Goal: Task Accomplishment & Management: Complete application form

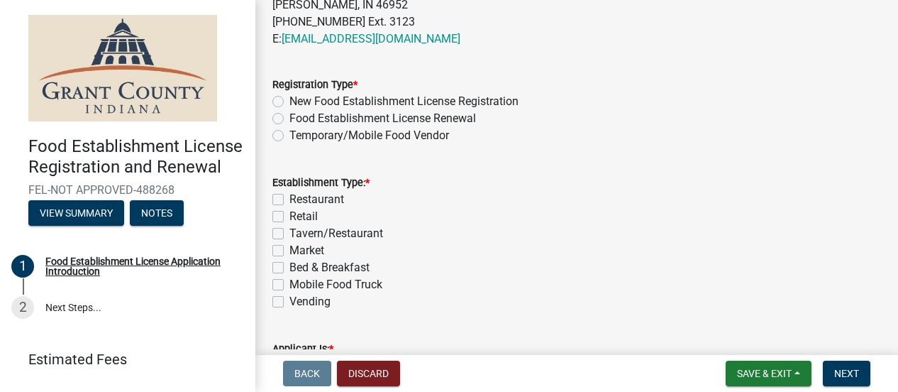
scroll to position [621, 0]
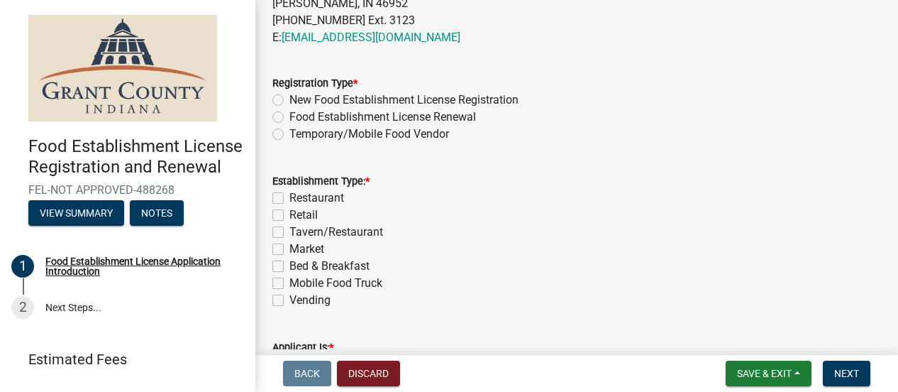
click at [289, 134] on label "Temporary/Mobile Food Vendor" at bounding box center [369, 134] width 160 height 17
click at [289, 134] on input "Temporary/Mobile Food Vendor" at bounding box center [293, 130] width 9 height 9
radio input "true"
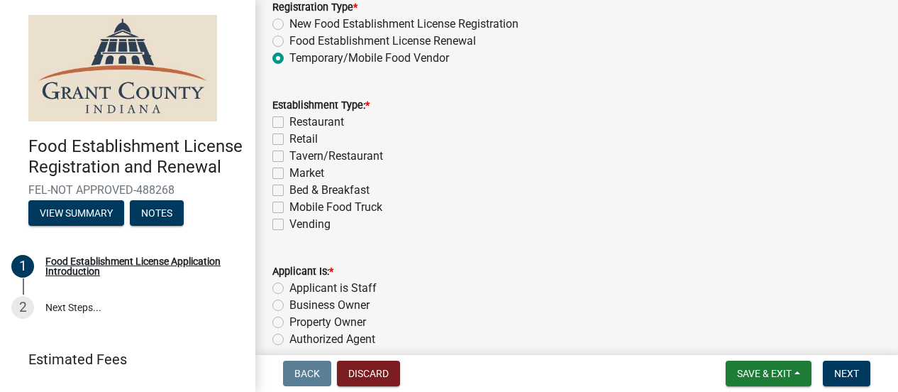
scroll to position [725, 0]
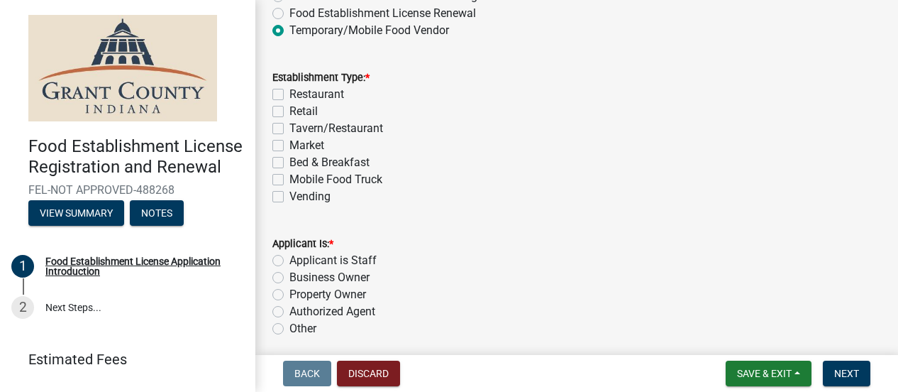
click at [289, 182] on label "Mobile Food Truck" at bounding box center [335, 179] width 93 height 17
click at [289, 180] on input "Mobile Food Truck" at bounding box center [293, 175] width 9 height 9
checkbox input "true"
checkbox input "false"
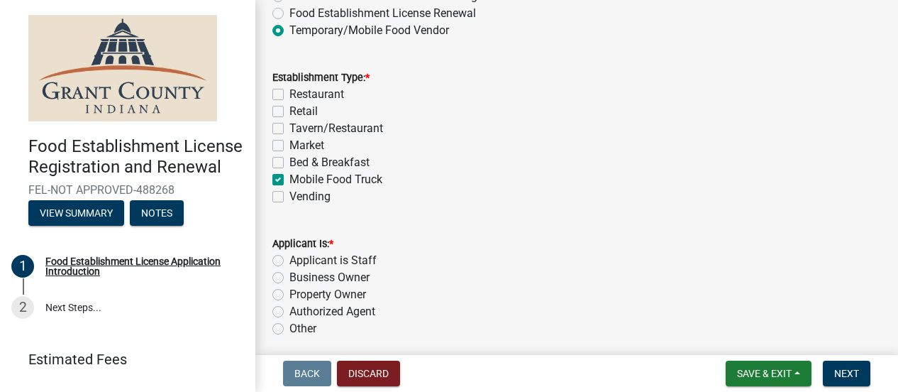
checkbox input "false"
checkbox input "true"
checkbox input "false"
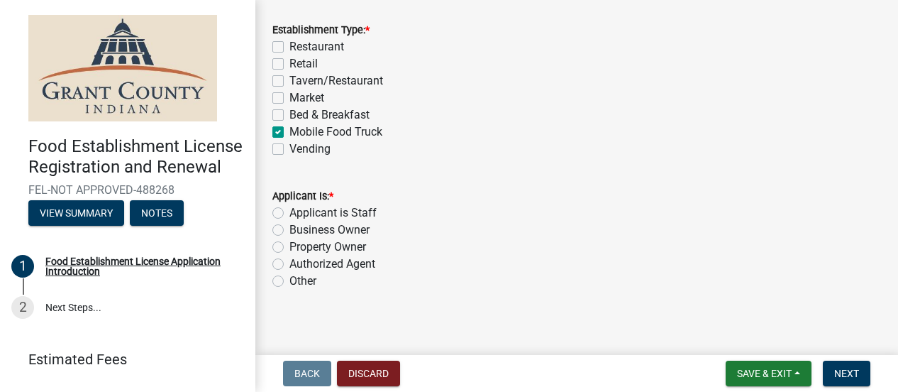
scroll to position [780, 0]
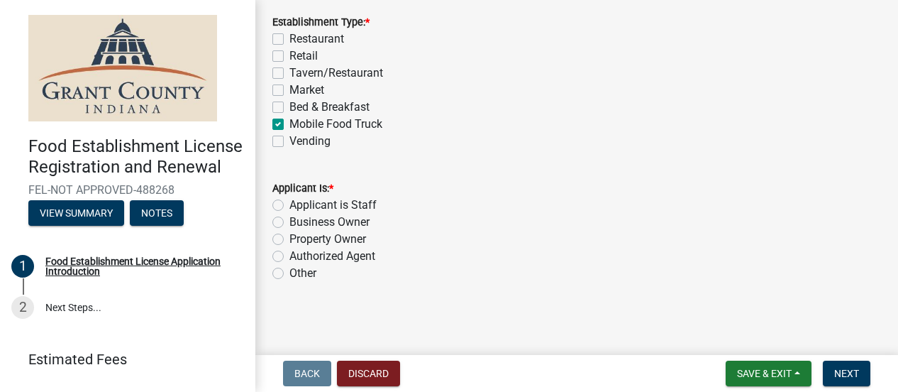
click at [289, 208] on label "Applicant is Staff" at bounding box center [332, 204] width 87 height 17
click at [289, 206] on input "Applicant is Staff" at bounding box center [293, 200] width 9 height 9
radio input "true"
click at [289, 223] on label "Business Owner" at bounding box center [329, 222] width 80 height 17
click at [289, 223] on input "Business Owner" at bounding box center [293, 218] width 9 height 9
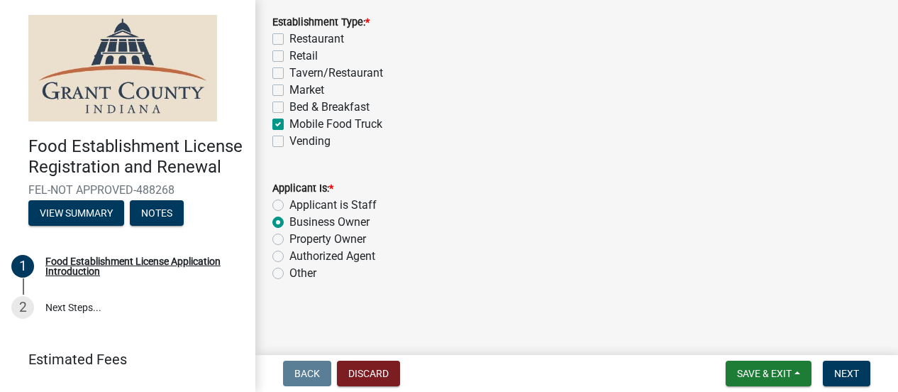
radio input "true"
click at [855, 370] on span "Next" at bounding box center [846, 372] width 25 height 11
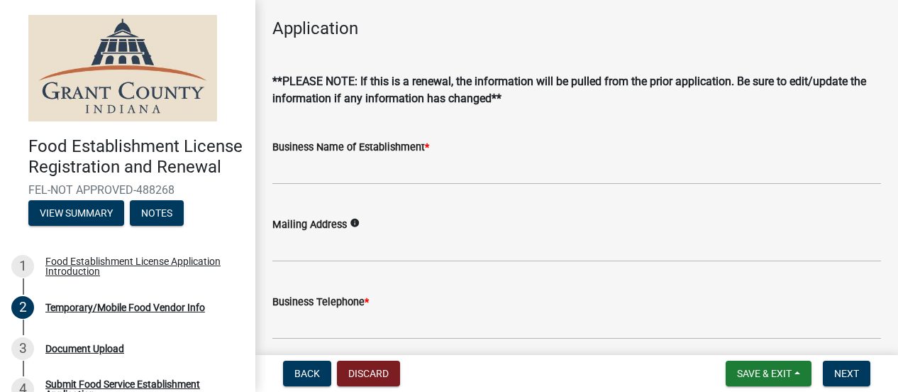
scroll to position [312, 0]
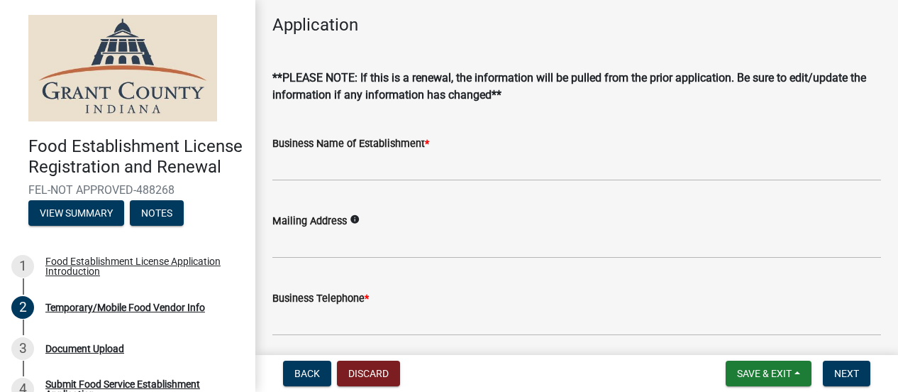
click at [386, 192] on div "Mailing Address info" at bounding box center [576, 225] width 609 height 66
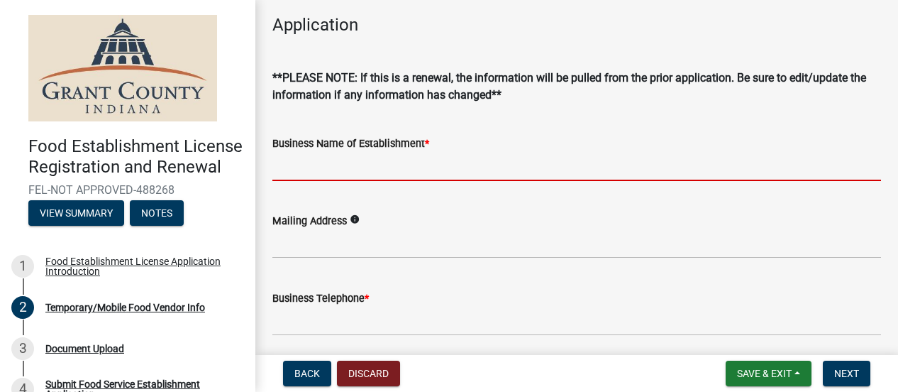
click at [382, 174] on input "Business Name of Establishment *" at bounding box center [576, 166] width 609 height 29
type input "One Heart Global"
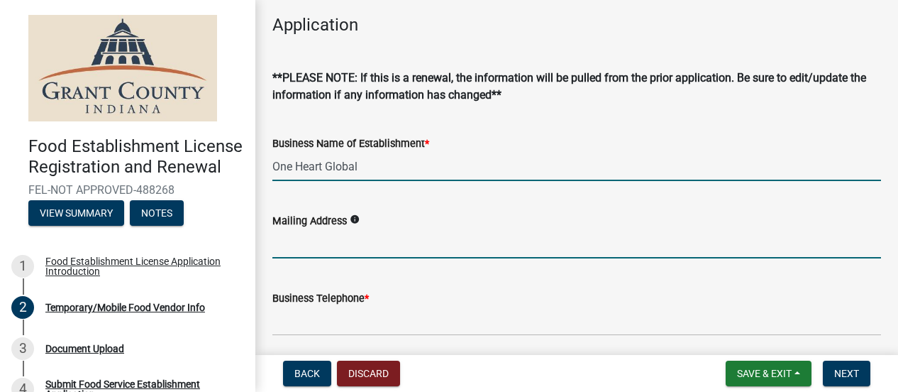
click at [308, 242] on input "Mailing Address" at bounding box center [576, 243] width 609 height 29
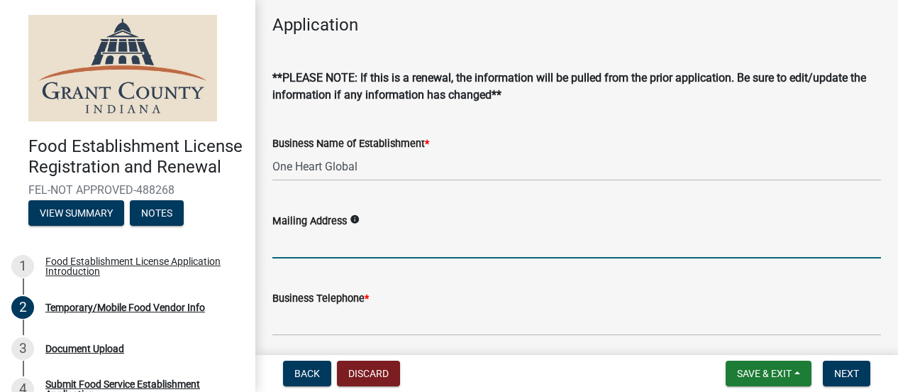
type input "[STREET_ADDRESS]"
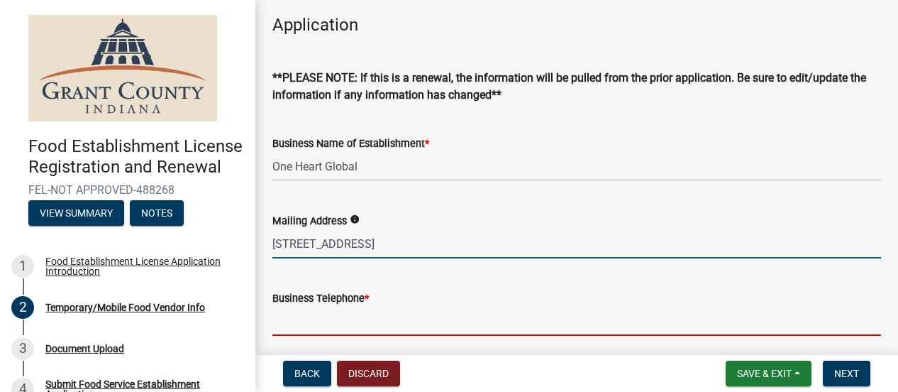
type input "7602127732"
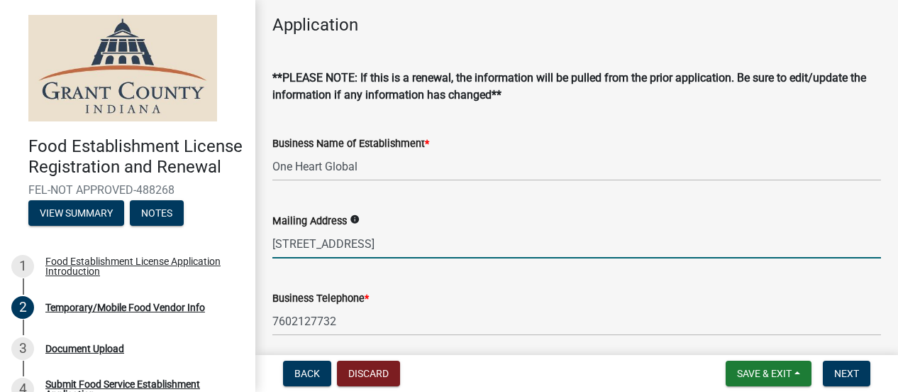
type input "[EMAIL_ADDRESS][DOMAIN_NAME]"
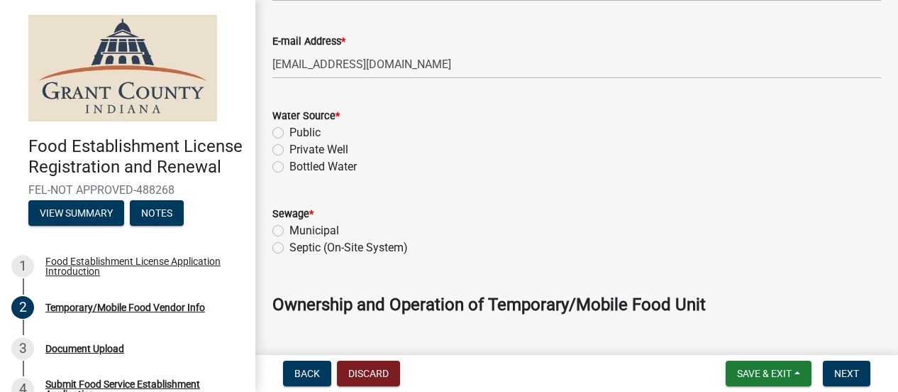
scroll to position [647, 0]
click at [289, 168] on label "Bottled Water" at bounding box center [322, 165] width 67 height 17
click at [289, 167] on input "Bottled Water" at bounding box center [293, 161] width 9 height 9
radio input "true"
click at [289, 226] on label "Municipal" at bounding box center [314, 229] width 50 height 17
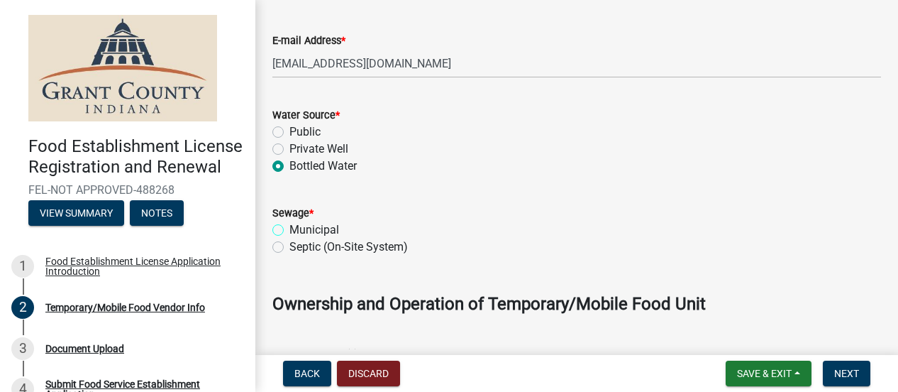
click at [289, 226] on input "Municipal" at bounding box center [293, 225] width 9 height 9
radio input "true"
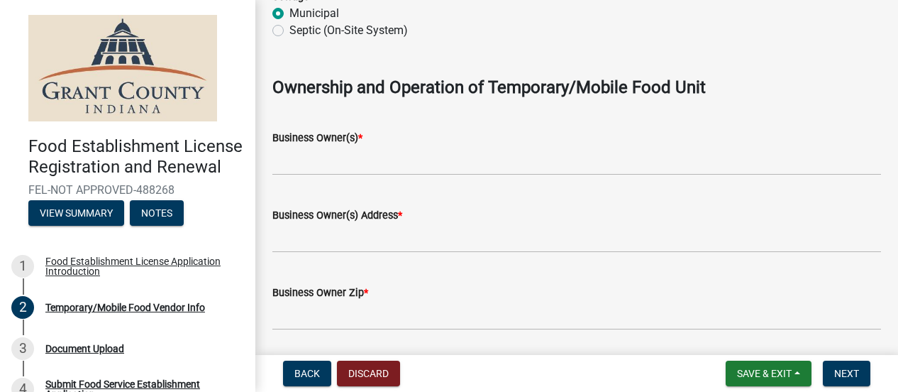
scroll to position [916, 0]
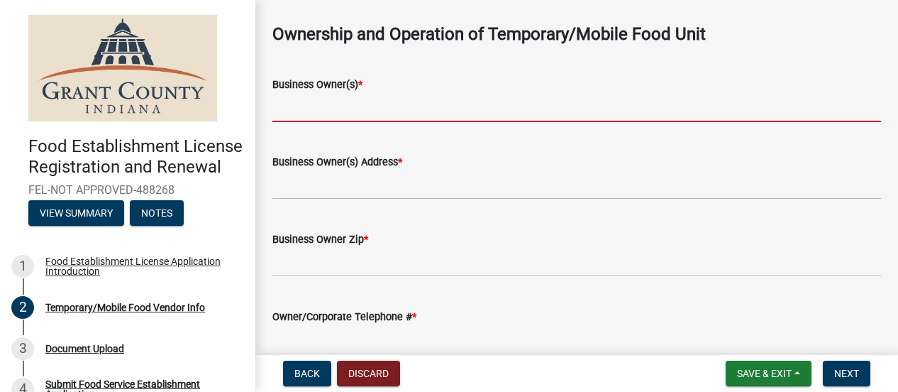
click at [323, 113] on input "Business Owner(s) *" at bounding box center [576, 107] width 609 height 29
type input "[PERSON_NAME], [PERSON_NAME]"
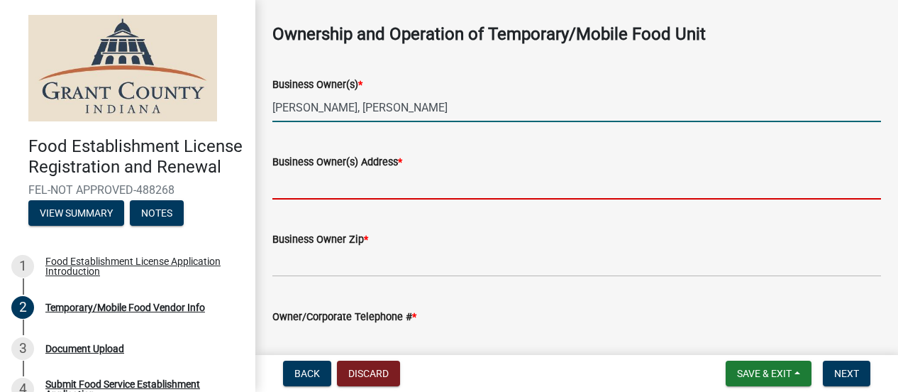
click at [336, 187] on input "Business Owner(s) Address *" at bounding box center [576, 184] width 609 height 29
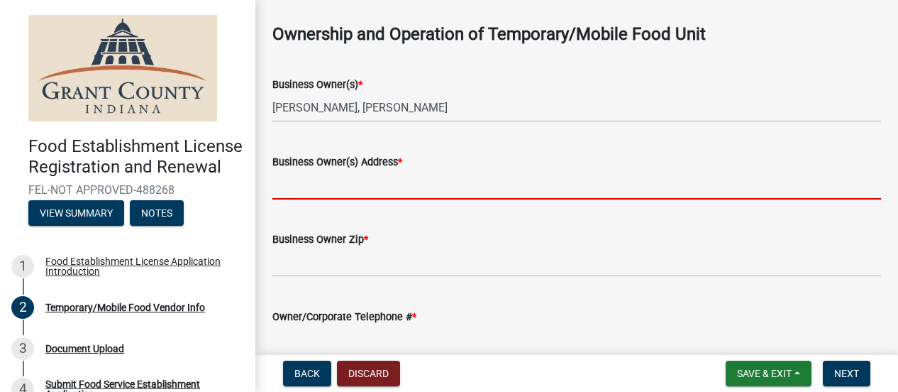
type input "[STREET_ADDRESS]"
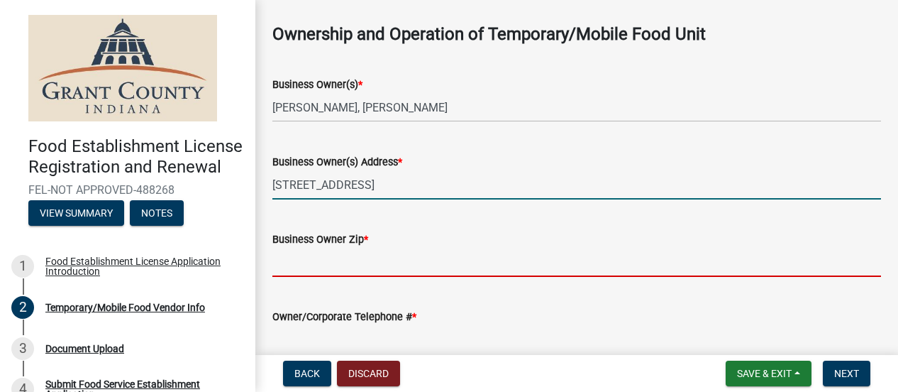
type input "46953"
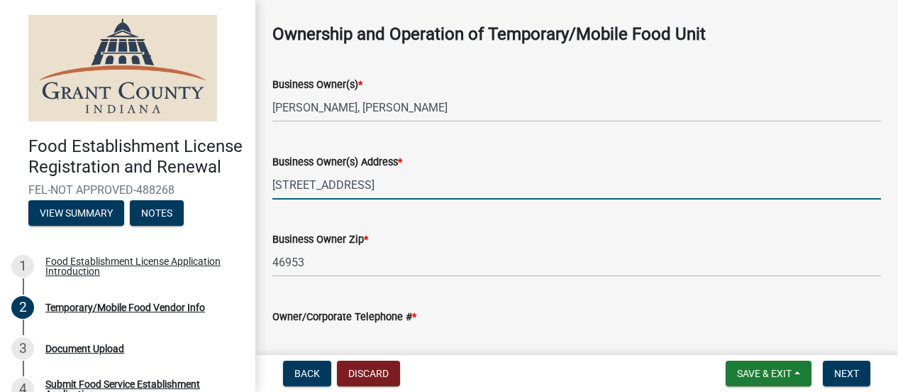
type input "7602127732"
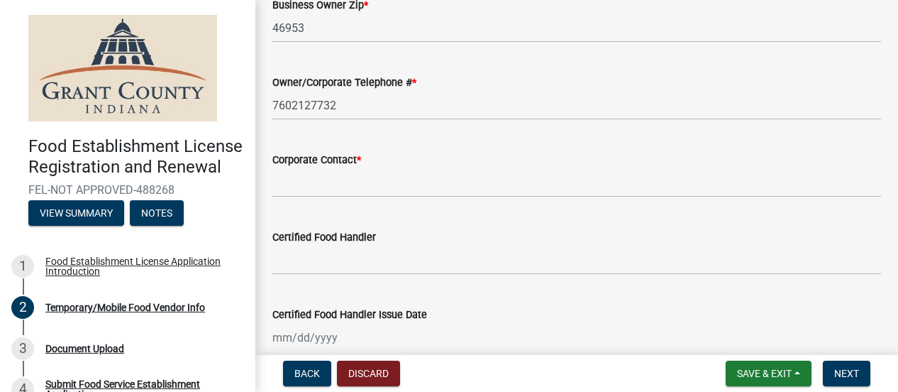
scroll to position [1151, 0]
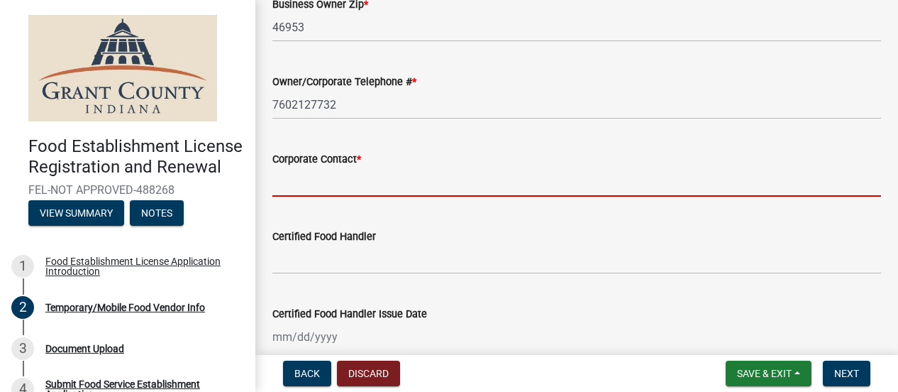
click at [354, 188] on input "Corporate Contact *" at bounding box center [576, 181] width 609 height 29
type input "[PERSON_NAME]"
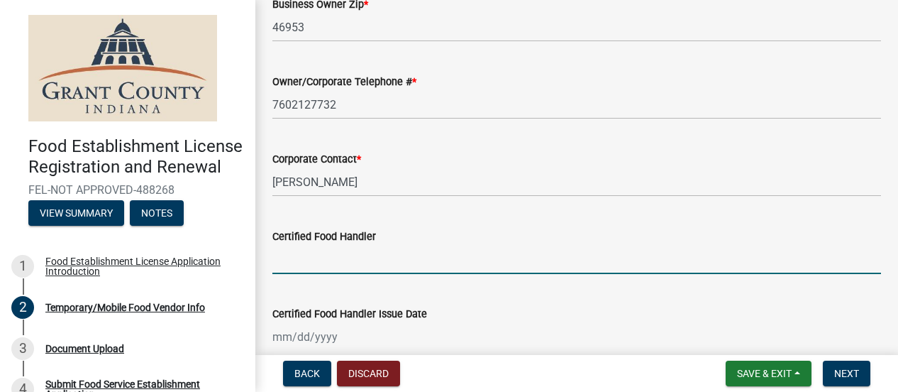
click at [342, 257] on input "Certified Food Handler" at bounding box center [576, 259] width 609 height 29
type input "[PERSON_NAME]"
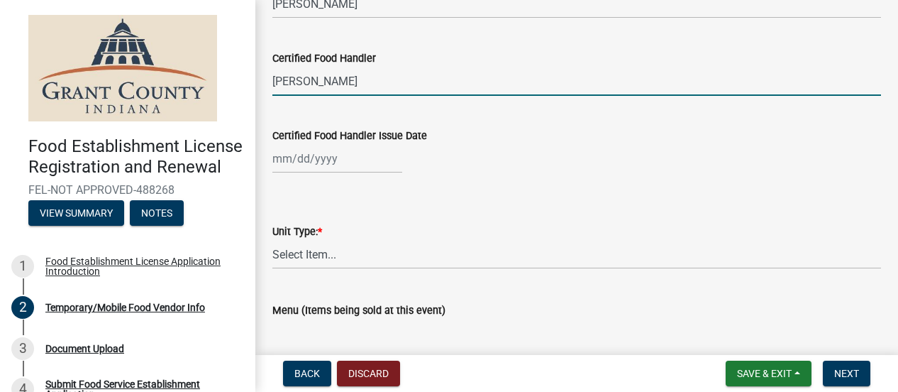
scroll to position [1337, 0]
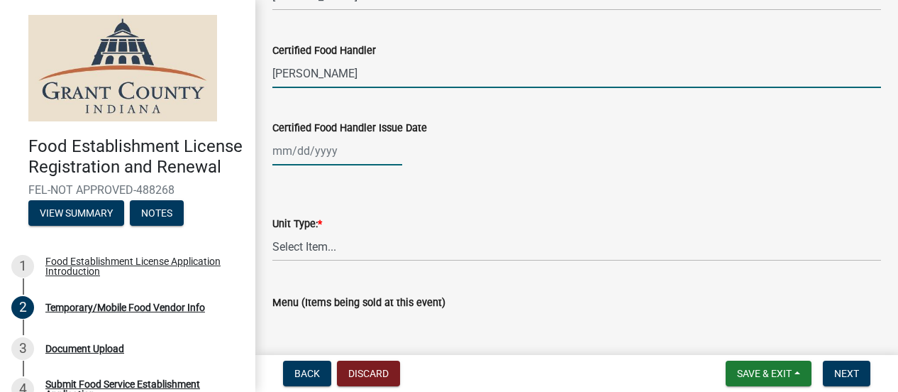
click at [333, 150] on div at bounding box center [337, 150] width 130 height 29
select select "10"
select select "2025"
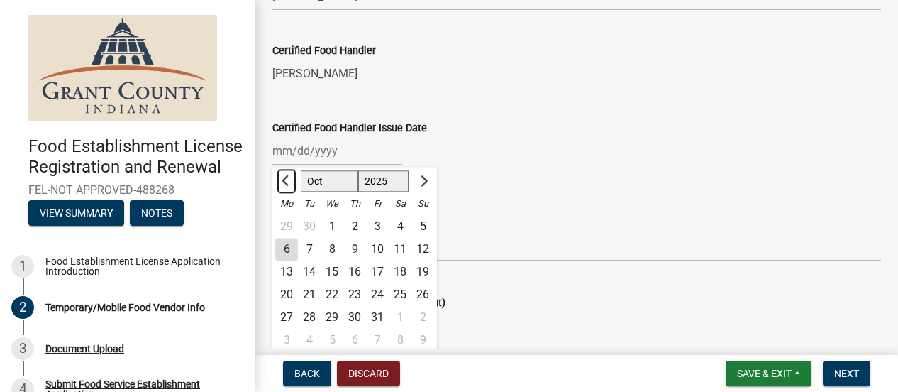
click at [287, 179] on span "Previous month" at bounding box center [287, 180] width 11 height 11
select select "8"
click at [333, 287] on div "20" at bounding box center [332, 295] width 23 height 23
type input "[DATE]"
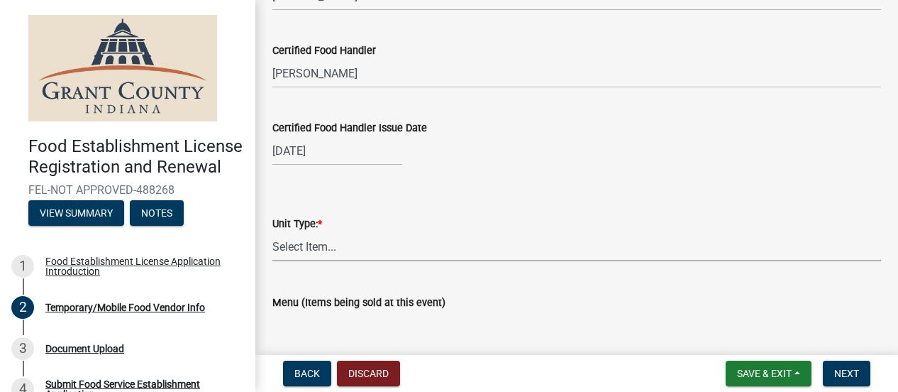
click at [340, 239] on select "Select Item... Mobile Trailer Stand Tent Cart Truck" at bounding box center [576, 246] width 609 height 29
click at [272, 232] on select "Select Item... Mobile Trailer Stand Tent Cart Truck" at bounding box center [576, 246] width 609 height 29
select select "986694ba-6a39-4309-ba8e-cbcd507728d3"
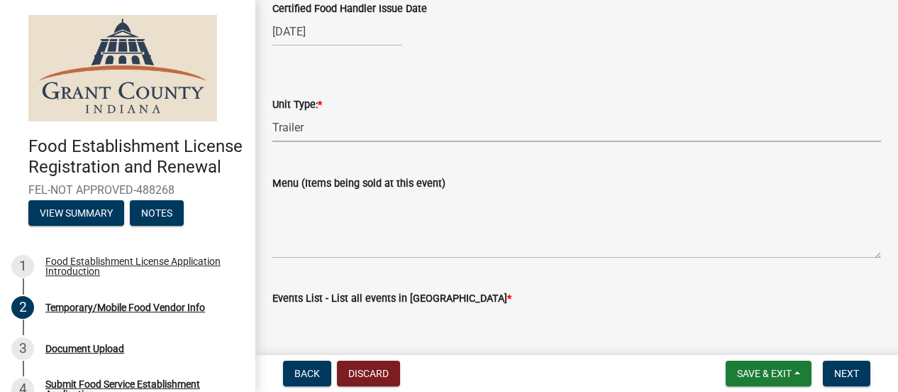
scroll to position [1475, 0]
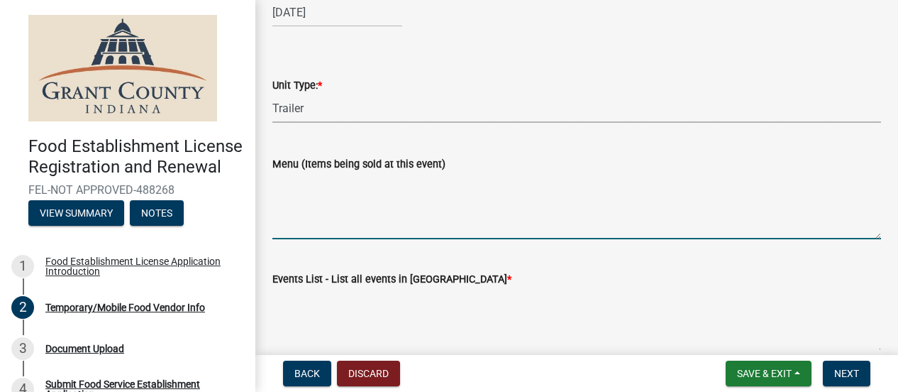
click at [380, 222] on textarea "Menu (Items being sold at this event)" at bounding box center [576, 205] width 609 height 67
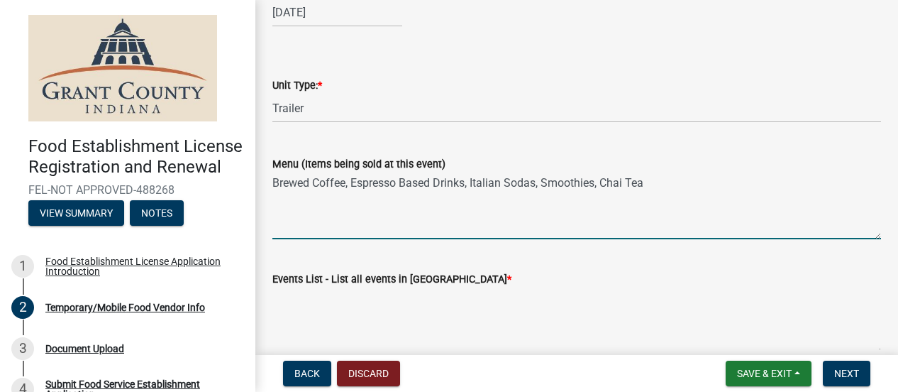
scroll to position [1547, 0]
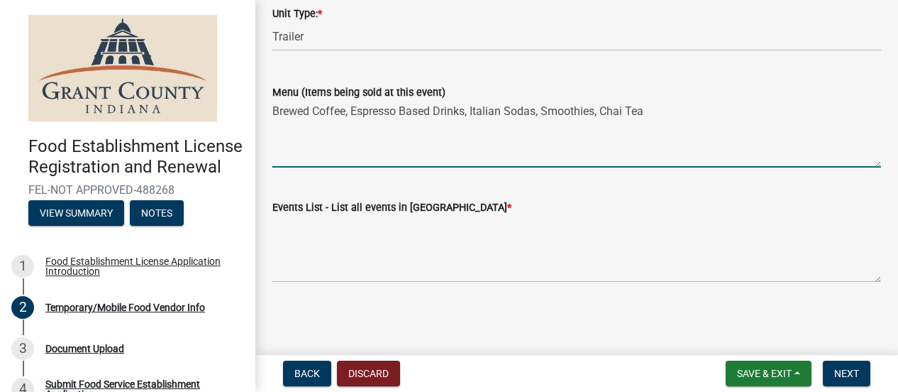
type textarea "Brewed Coffee, Espresso Based Drinks, Italian Sodas, Smoothies, Chai Tea"
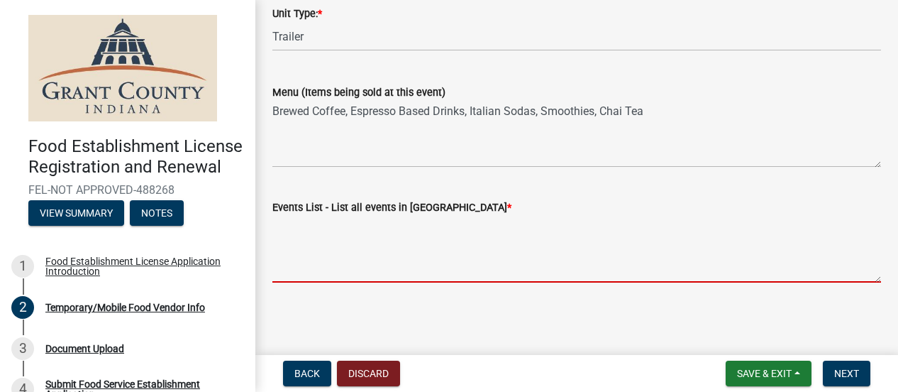
click at [331, 249] on textarea "Events List - List all events in [GEOGRAPHIC_DATA] *" at bounding box center [576, 249] width 609 height 67
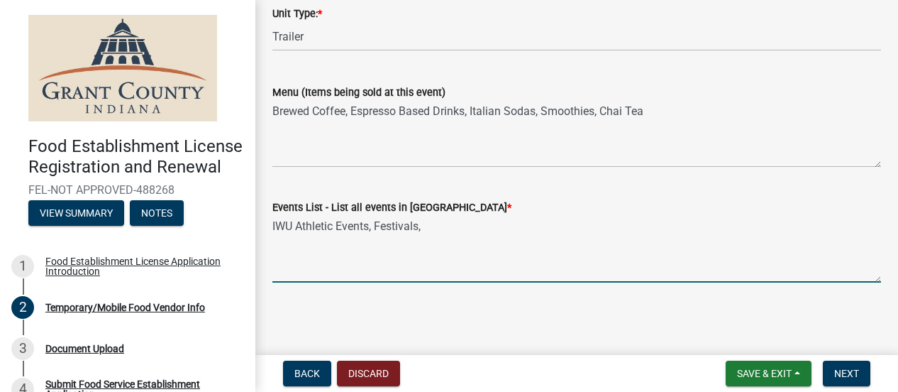
click at [331, 249] on textarea "IWU Athletic Events, Festivals," at bounding box center [576, 249] width 609 height 67
type textarea "IWU Athletic Events, Festivals, Various Events"
click at [851, 374] on span "Next" at bounding box center [846, 372] width 25 height 11
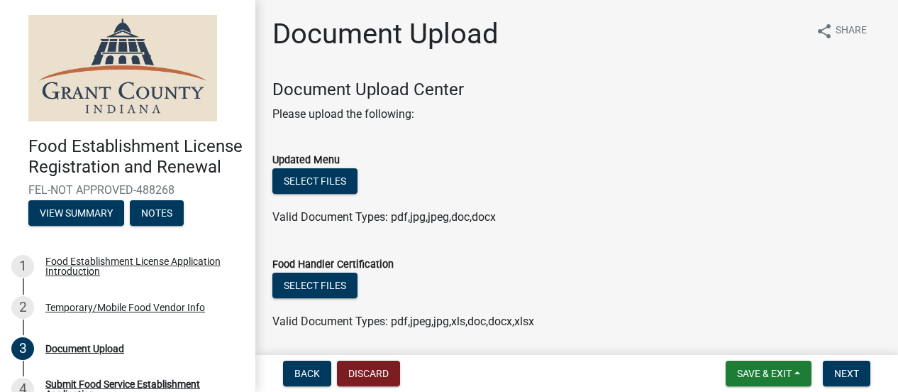
scroll to position [40, 0]
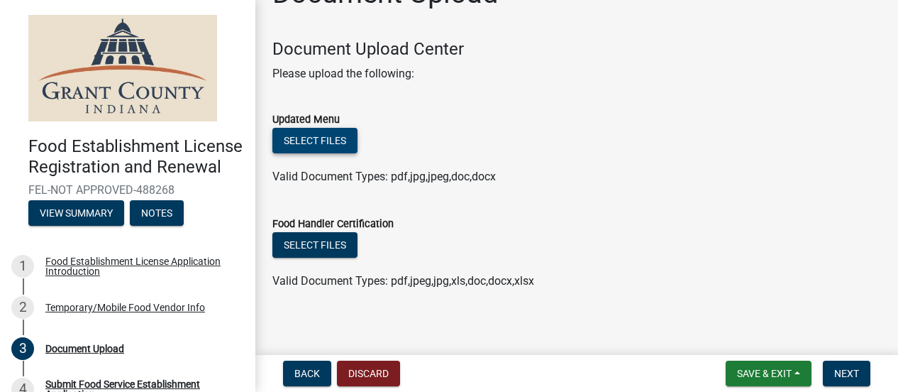
click at [294, 144] on button "Select files" at bounding box center [314, 141] width 85 height 26
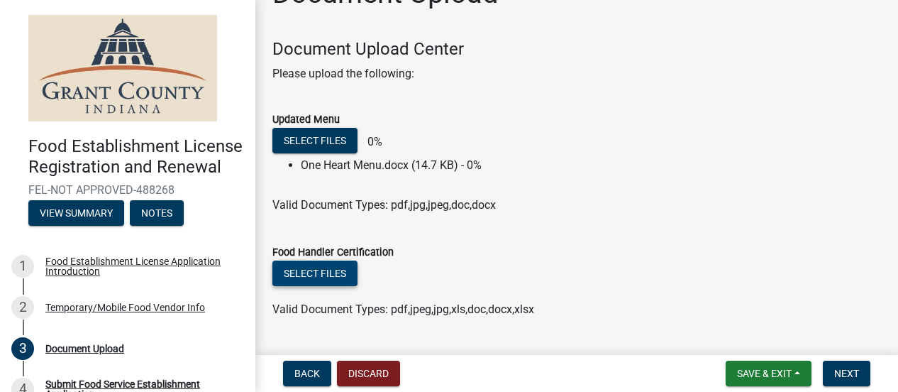
click at [312, 271] on button "Select files" at bounding box center [314, 273] width 85 height 26
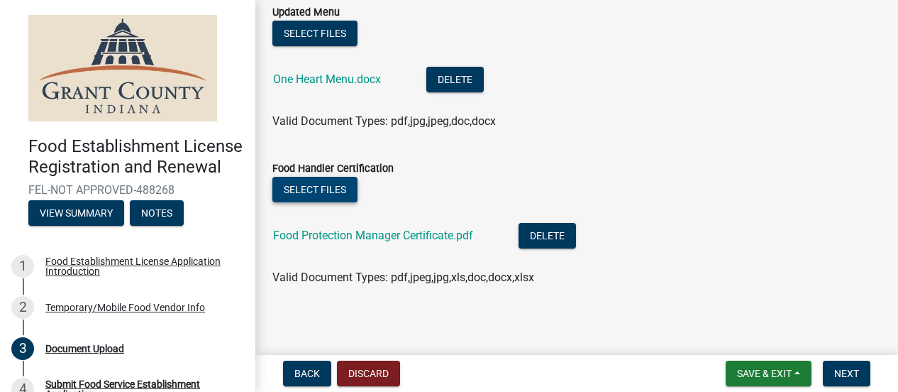
scroll to position [152, 0]
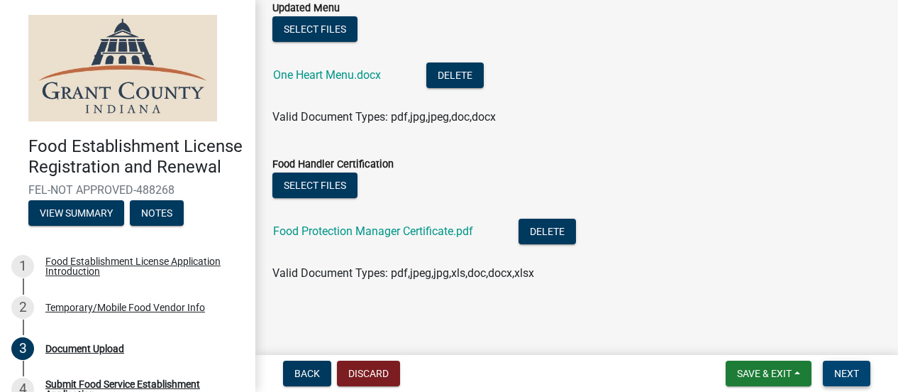
click at [839, 374] on span "Next" at bounding box center [846, 372] width 25 height 11
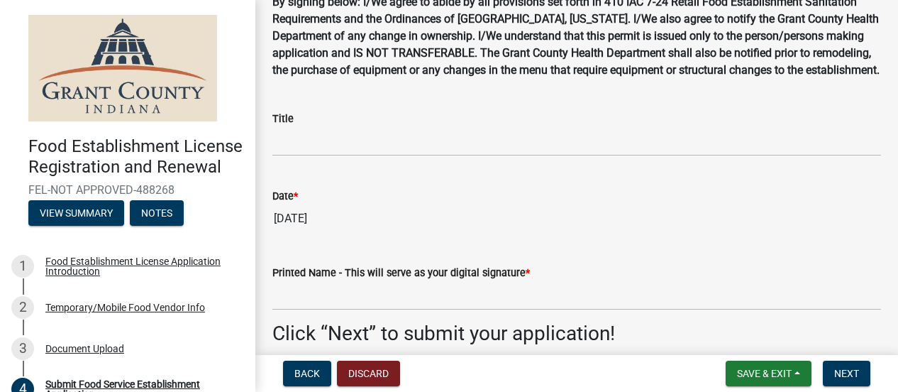
scroll to position [149, 0]
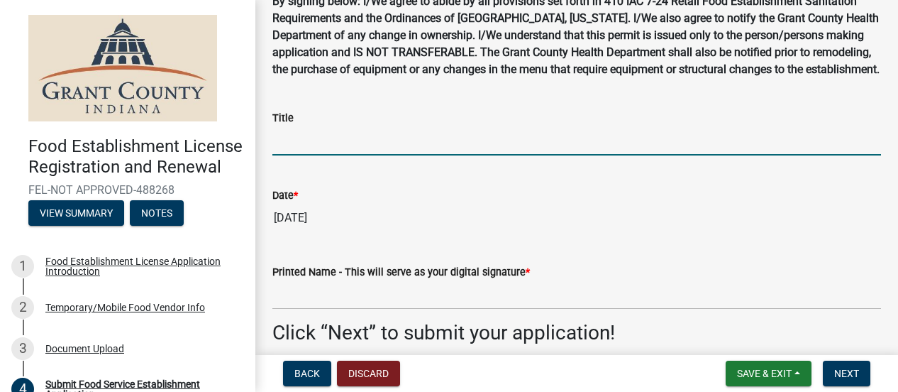
click at [428, 155] on input "Title" at bounding box center [576, 140] width 609 height 29
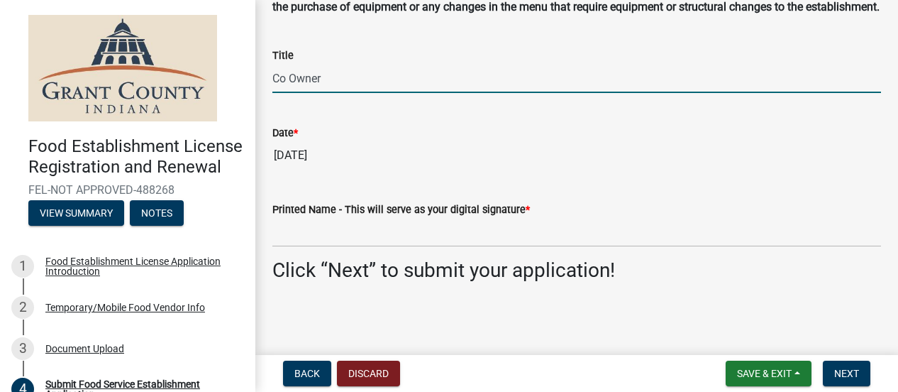
scroll to position [227, 0]
type input "Co Owner"
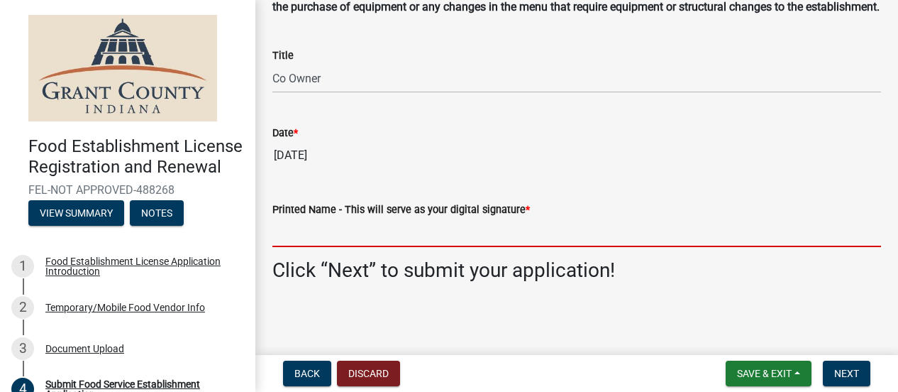
click at [387, 232] on input "Printed Name - This will serve as your digital signature *" at bounding box center [576, 232] width 609 height 29
type input "[PERSON_NAME]"
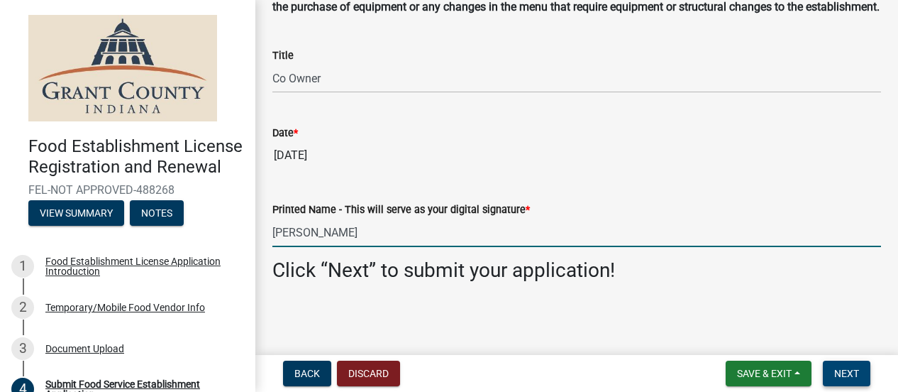
click at [856, 372] on span "Next" at bounding box center [846, 372] width 25 height 11
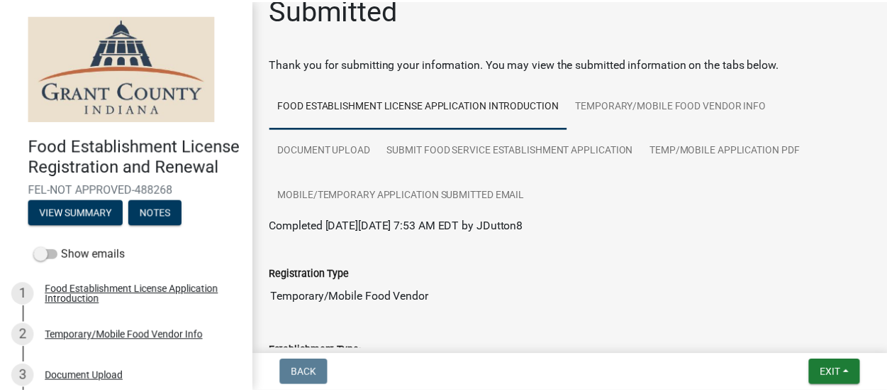
scroll to position [0, 0]
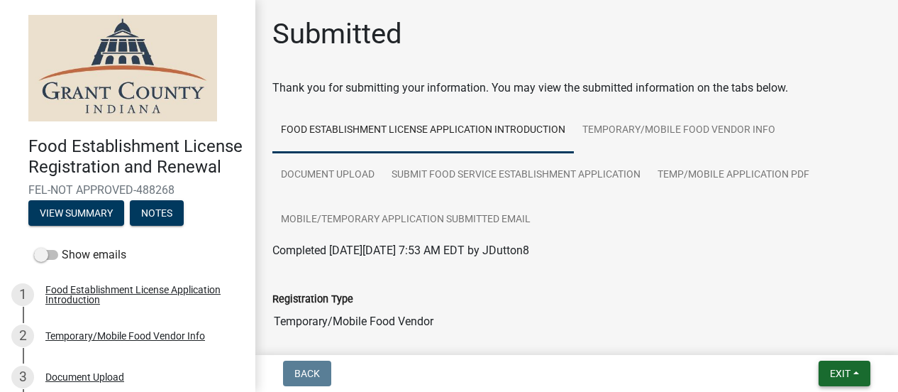
click at [833, 374] on span "Exit" at bounding box center [840, 372] width 21 height 11
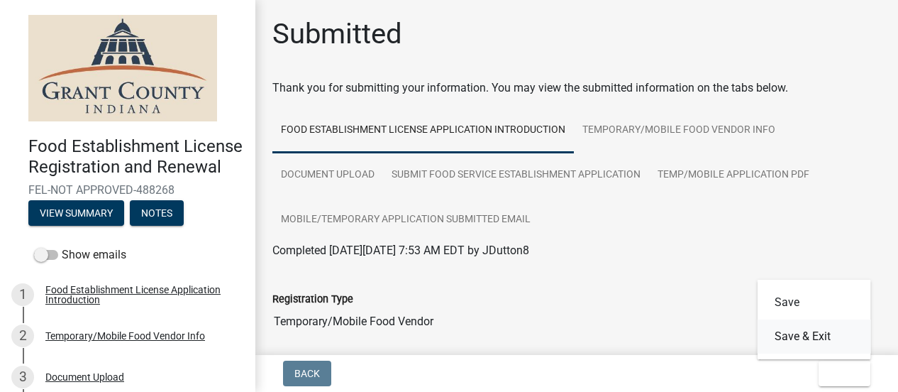
click at [797, 331] on button "Save & Exit" at bounding box center [814, 336] width 113 height 34
